Goal: Check status: Check status

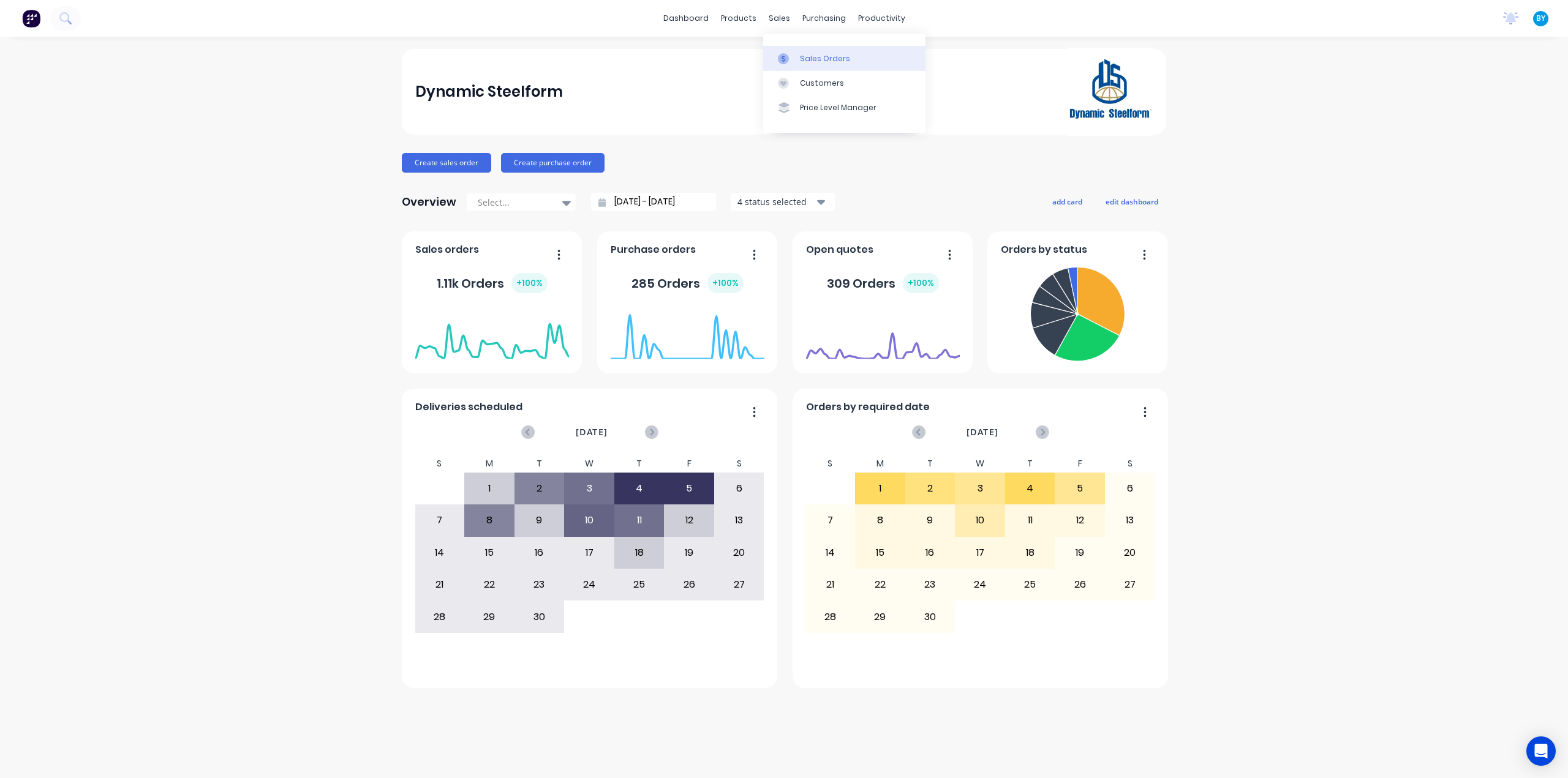
click at [785, 60] on icon at bounding box center [783, 59] width 11 height 11
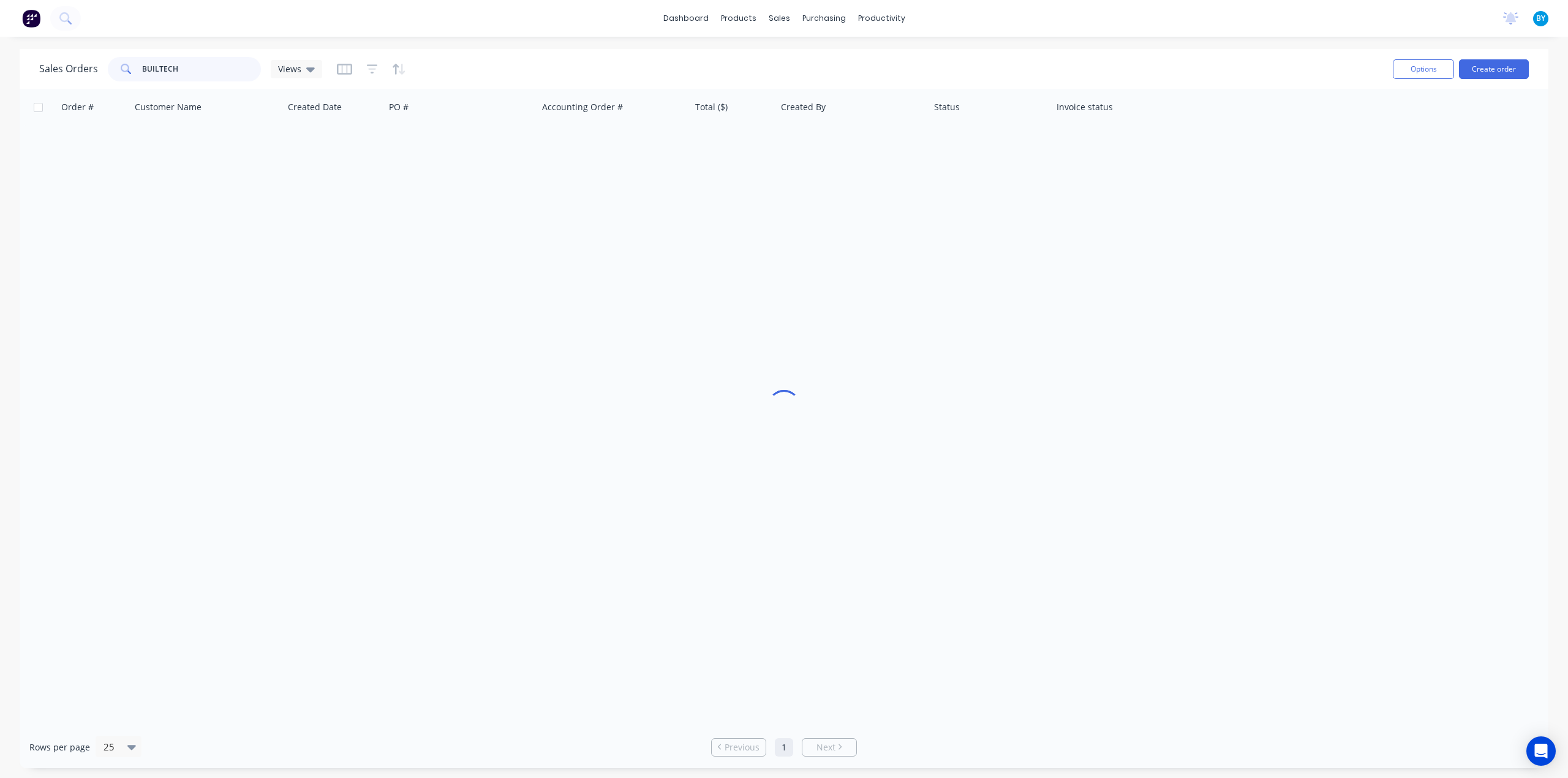
drag, startPoint x: 187, startPoint y: 69, endPoint x: 56, endPoint y: 57, distance: 131.5
click at [56, 57] on div "Sales Orders BUILTECH Views" at bounding box center [180, 69] width 283 height 24
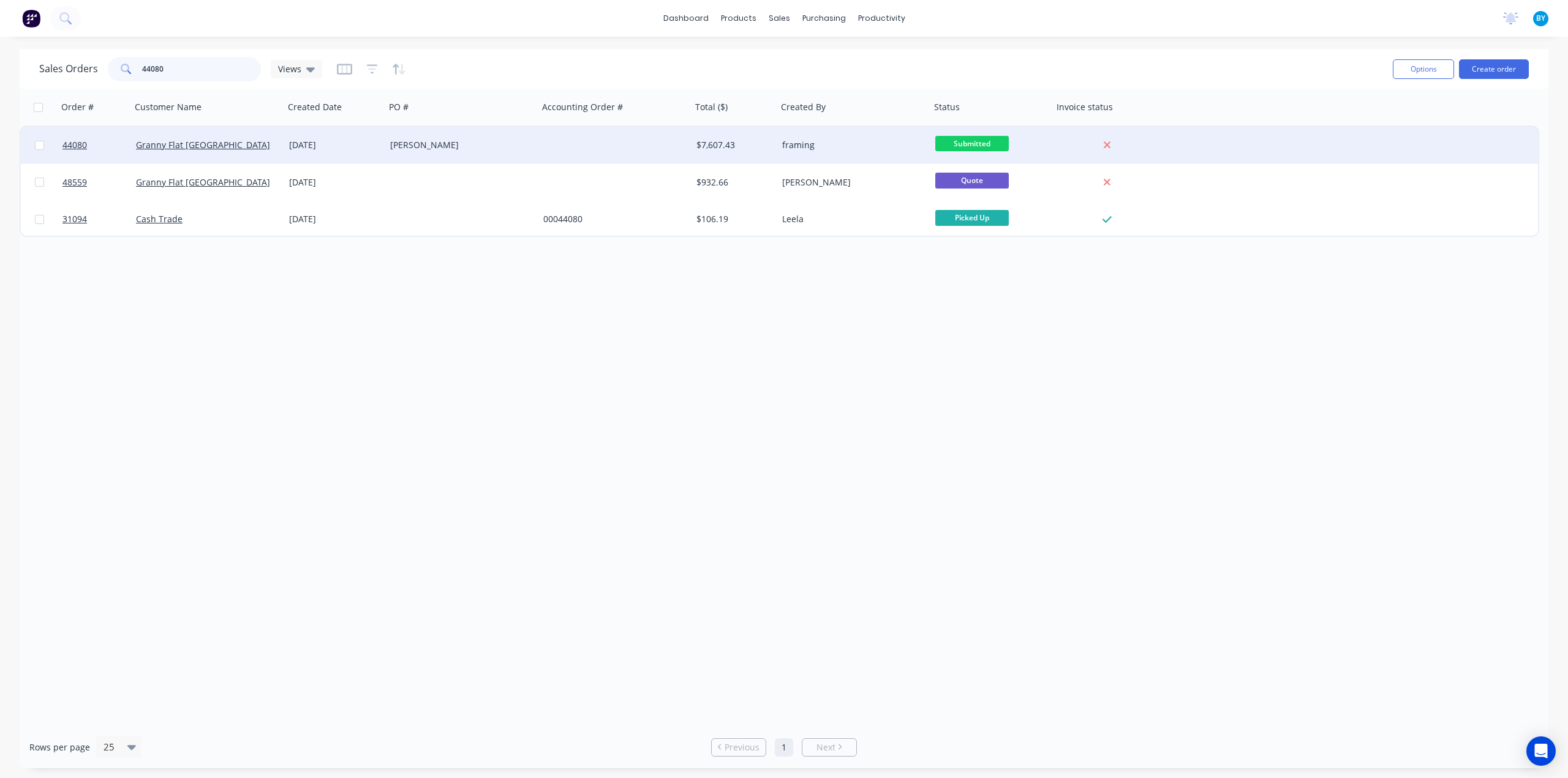
type input "44080"
click at [625, 148] on div at bounding box center [615, 145] width 153 height 37
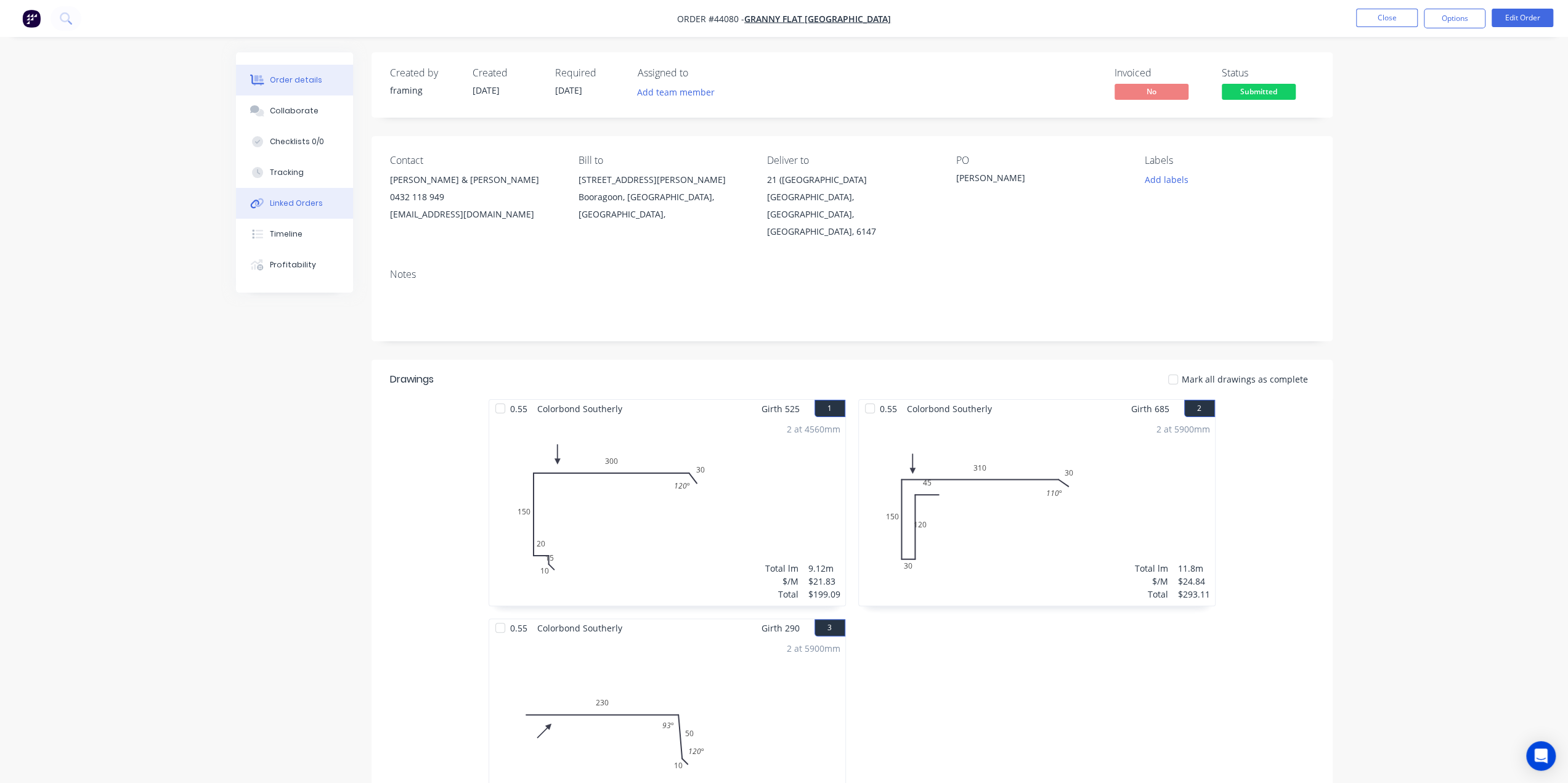
click at [295, 210] on button "Linked Orders" at bounding box center [295, 203] width 117 height 31
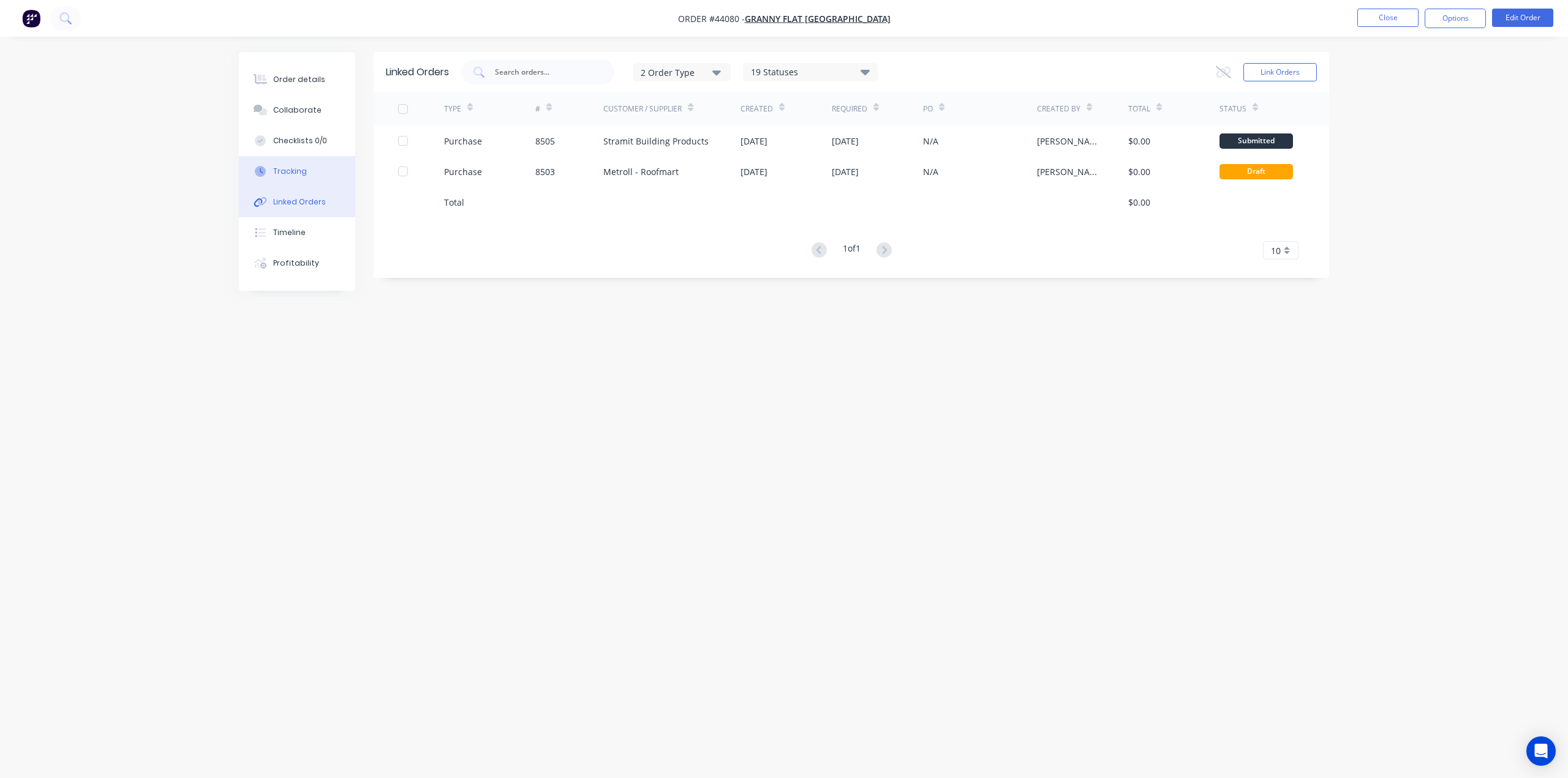
click at [308, 174] on button "Tracking" at bounding box center [297, 171] width 117 height 31
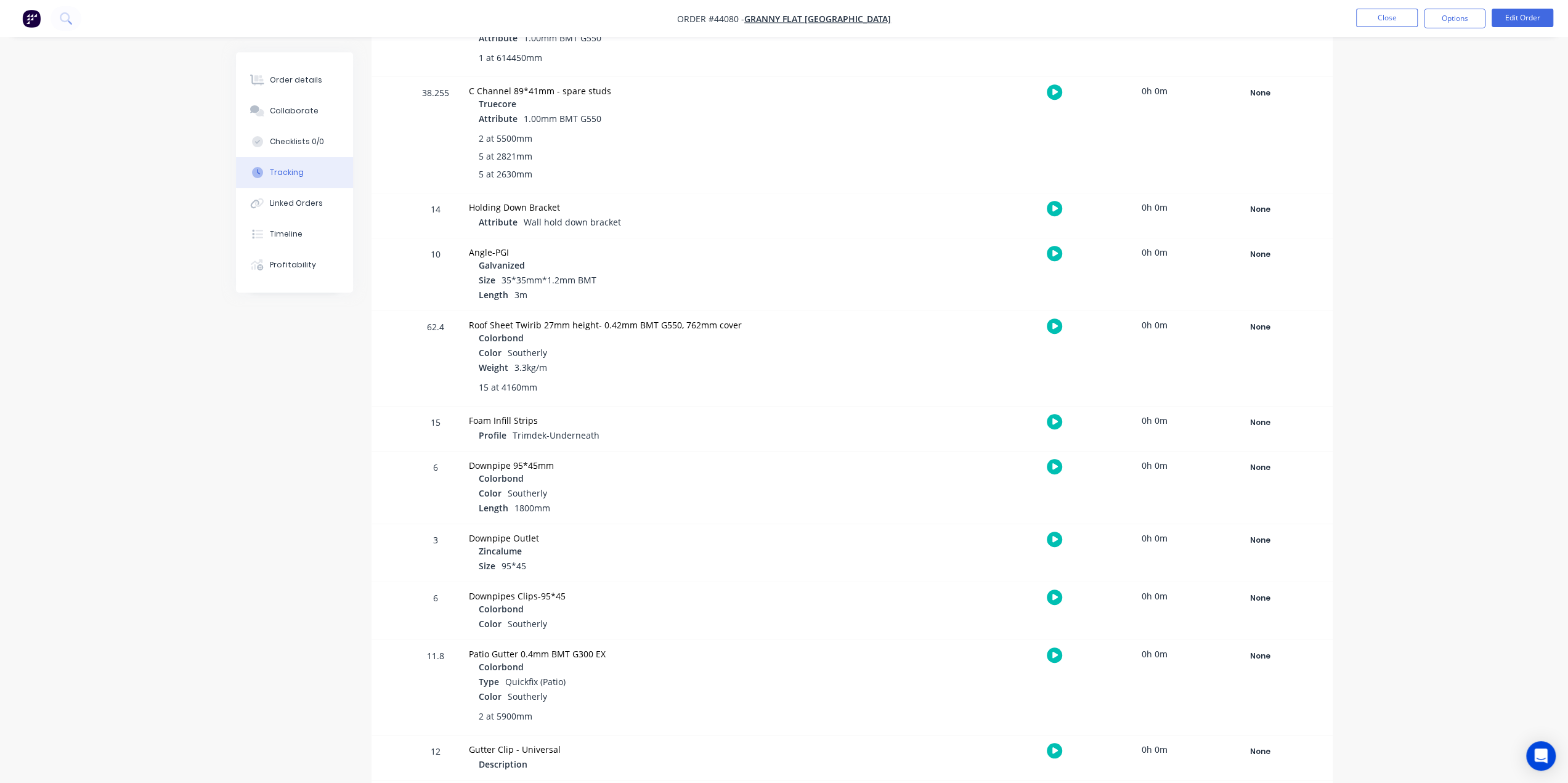
scroll to position [480, 0]
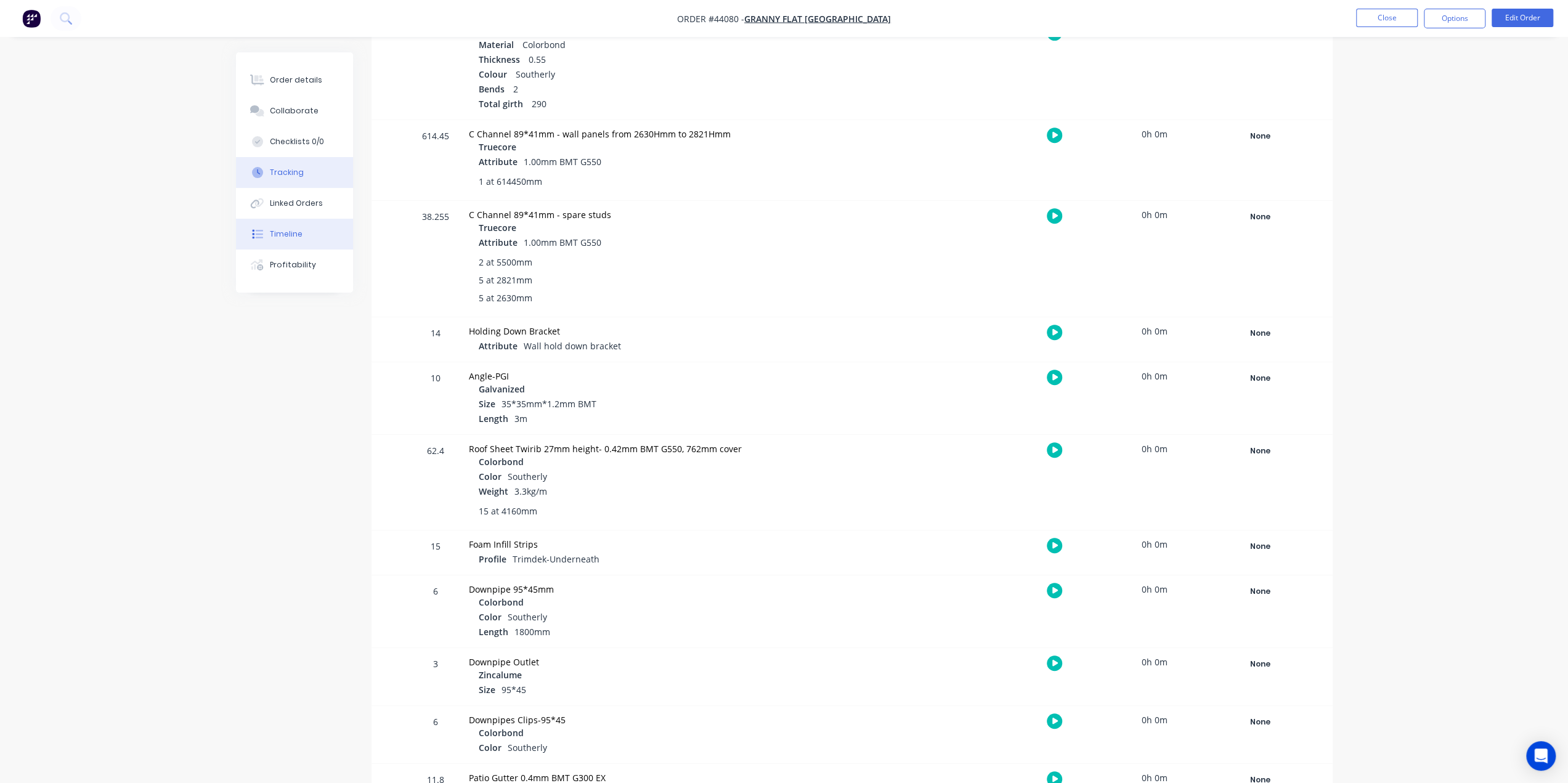
click at [283, 235] on div "Timeline" at bounding box center [286, 234] width 33 height 11
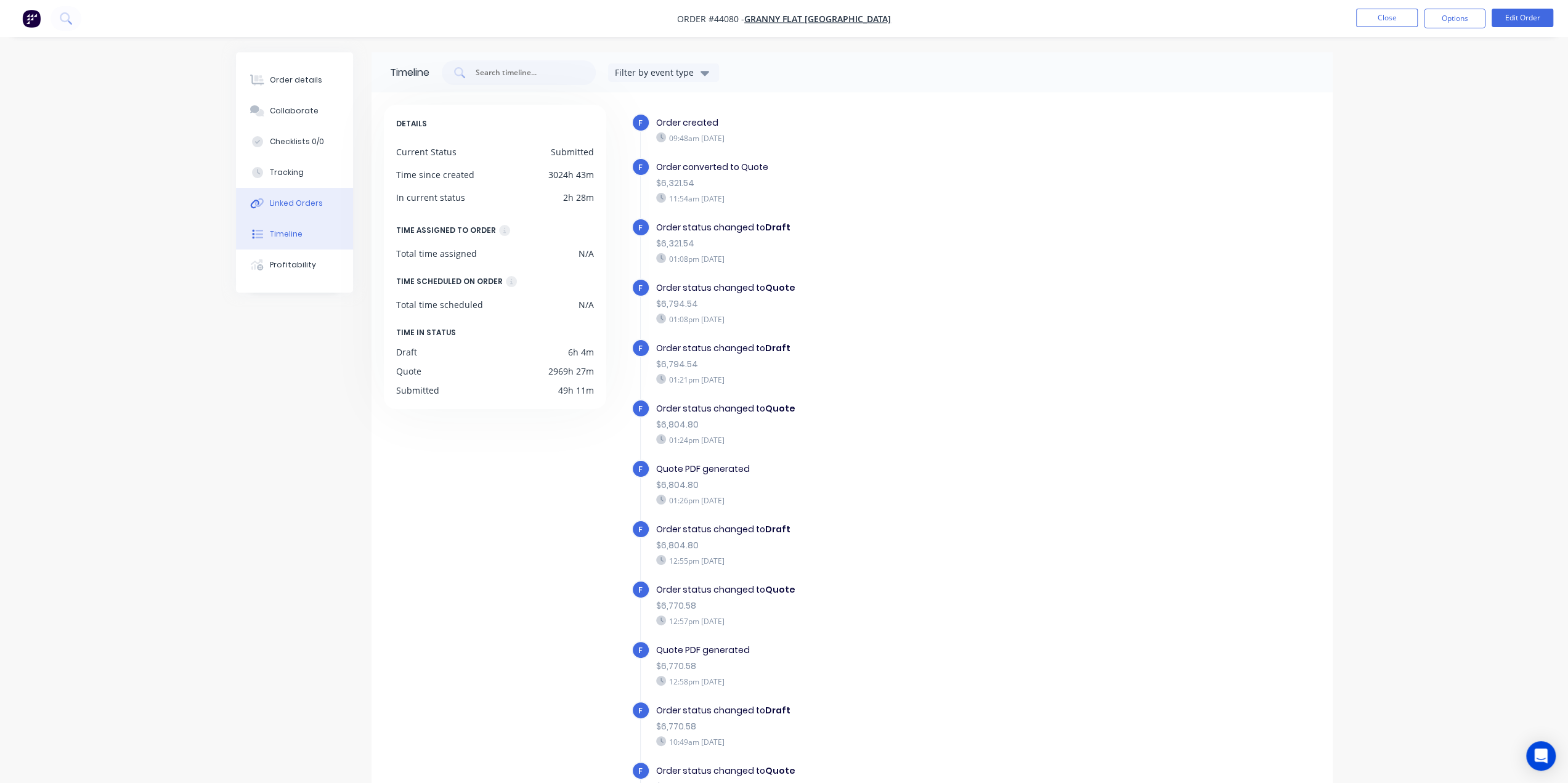
click at [288, 205] on div "Linked Orders" at bounding box center [296, 203] width 53 height 11
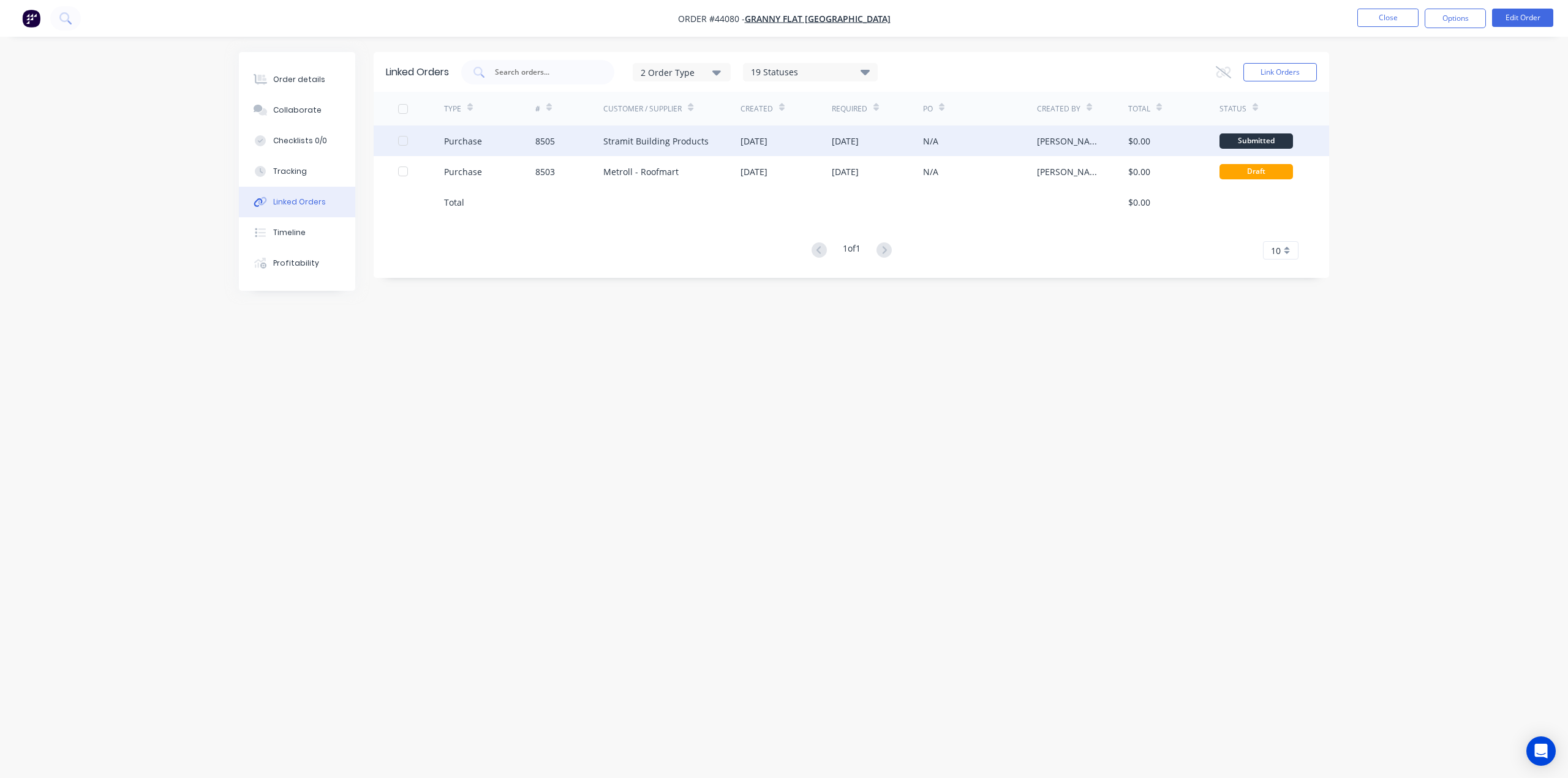
click at [569, 148] on div "8505" at bounding box center [569, 141] width 69 height 31
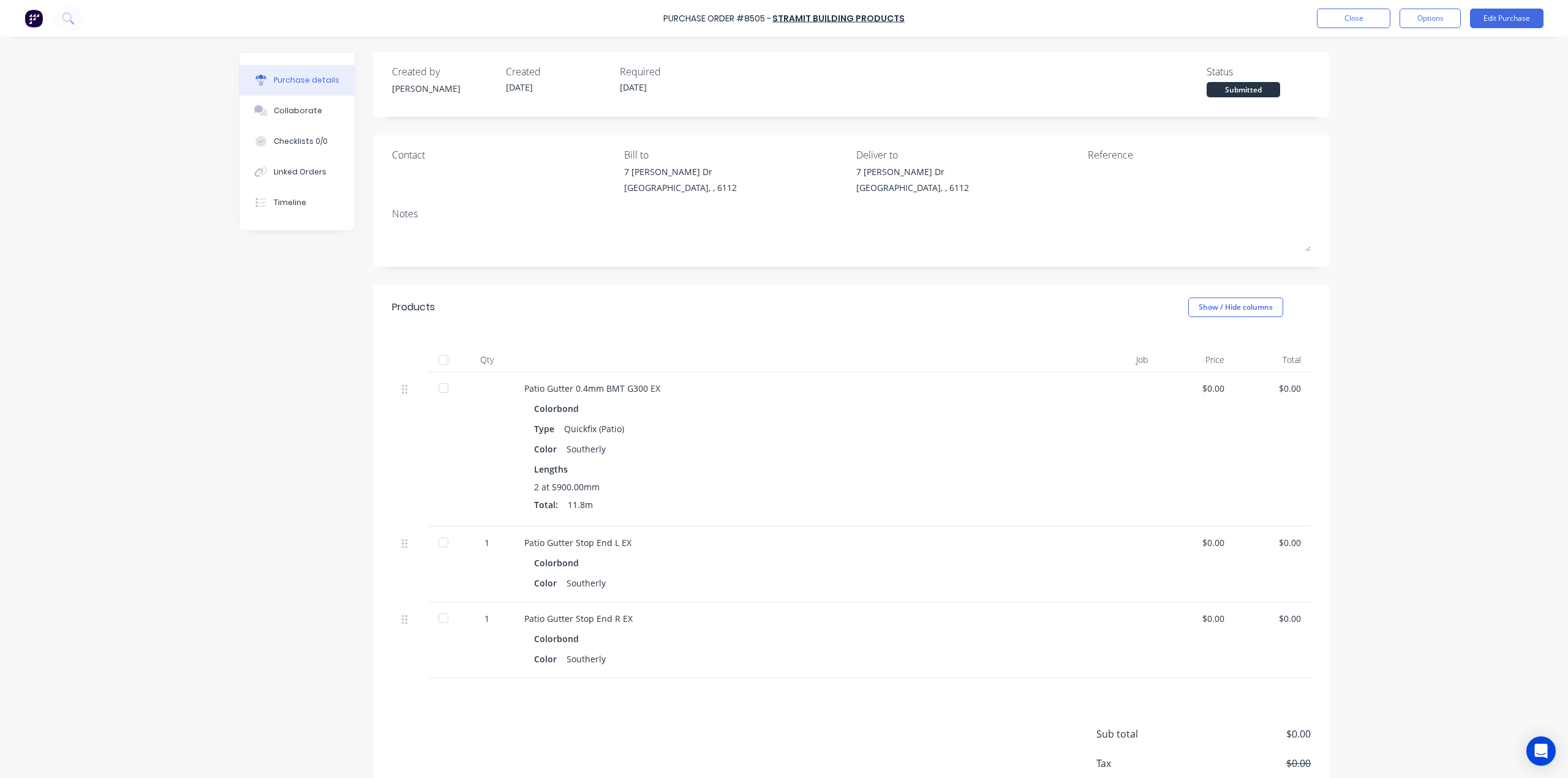
click at [38, 19] on img at bounding box center [33, 18] width 18 height 18
